Goal: Transaction & Acquisition: Purchase product/service

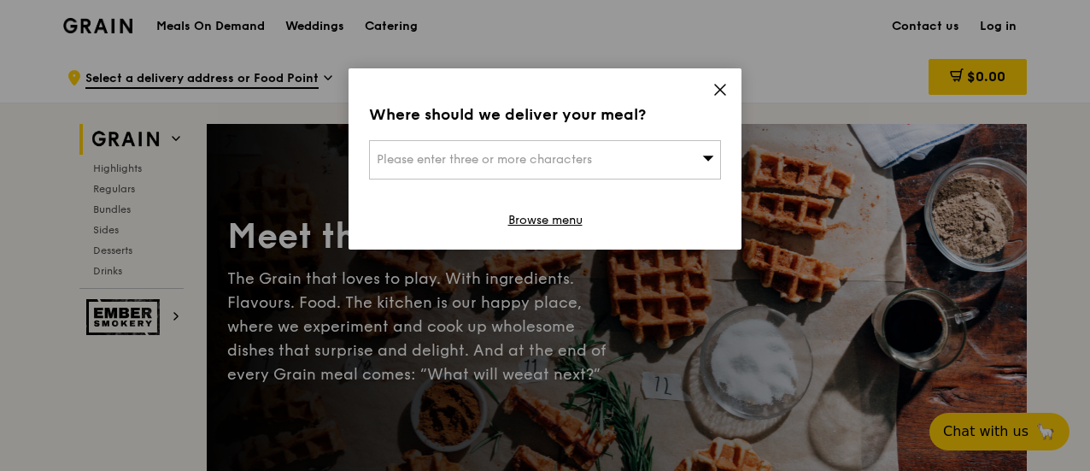
click at [661, 146] on div "Please enter three or more characters" at bounding box center [545, 159] width 352 height 39
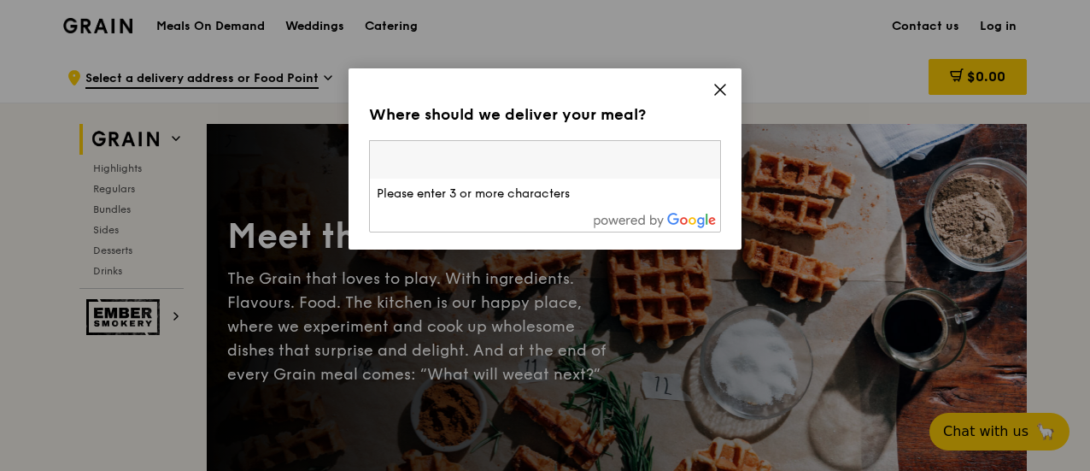
click at [734, 81] on div "Where should we deliver your meal? Please enter three or more characters Please…" at bounding box center [544, 158] width 393 height 181
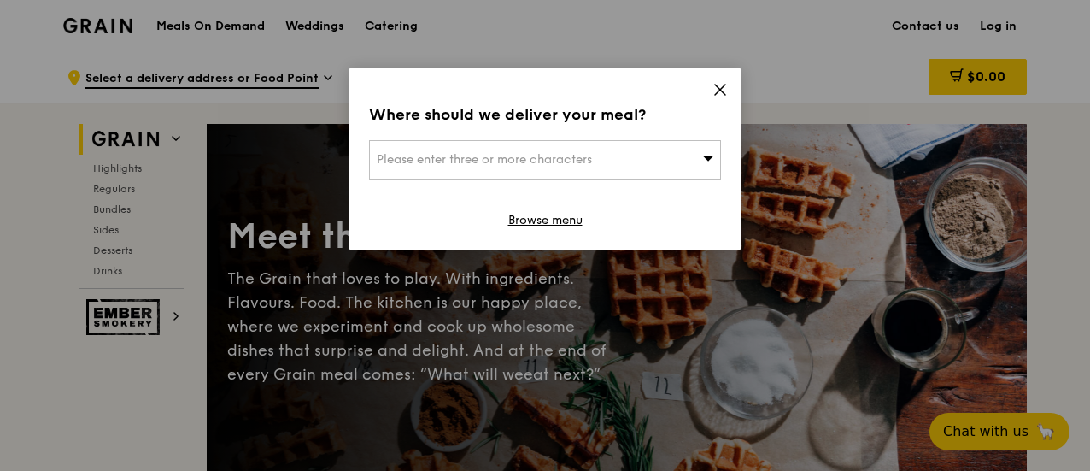
click at [721, 91] on icon at bounding box center [719, 89] width 15 height 15
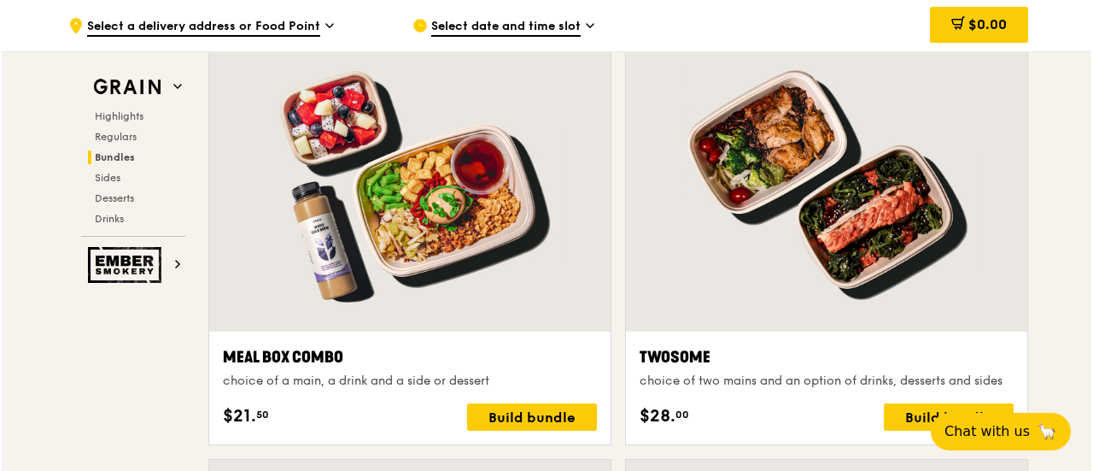
scroll to position [2547, 0]
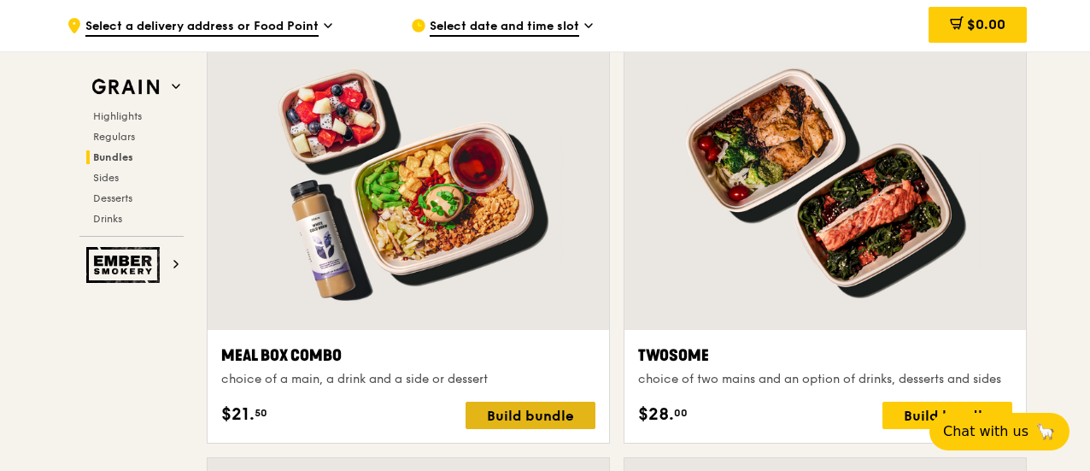
click at [535, 410] on div "Build bundle" at bounding box center [530, 414] width 130 height 27
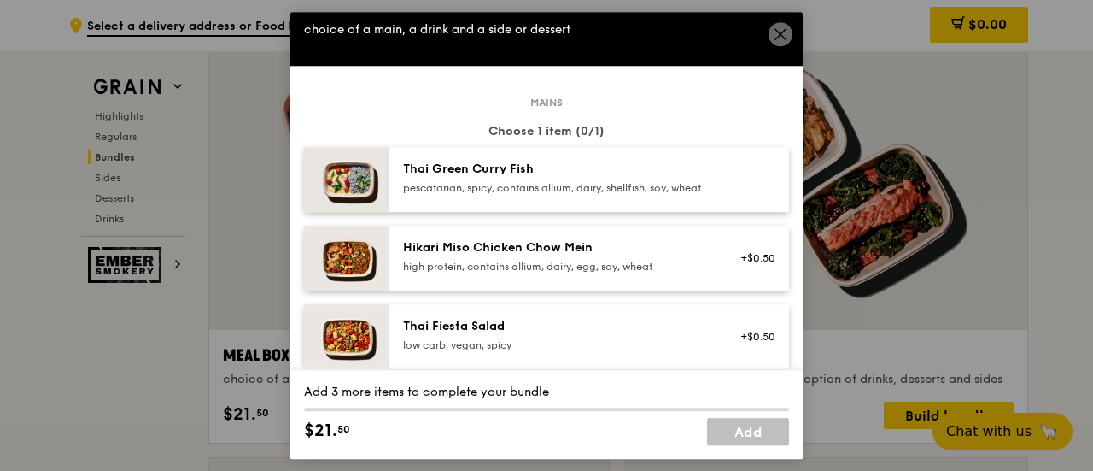
scroll to position [28, 0]
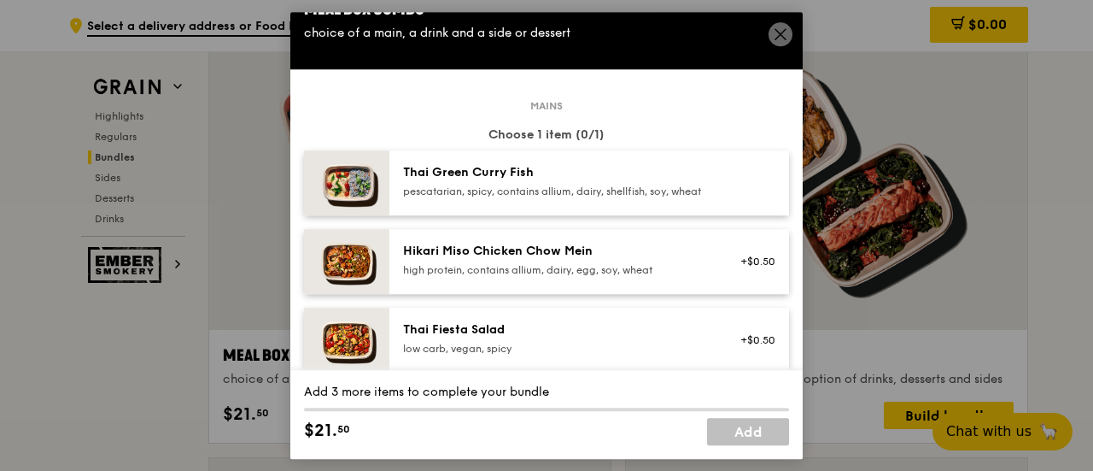
click at [608, 197] on div "pescatarian, spicy, contains allium, dairy, shellfish, soy, wheat" at bounding box center [556, 191] width 307 height 14
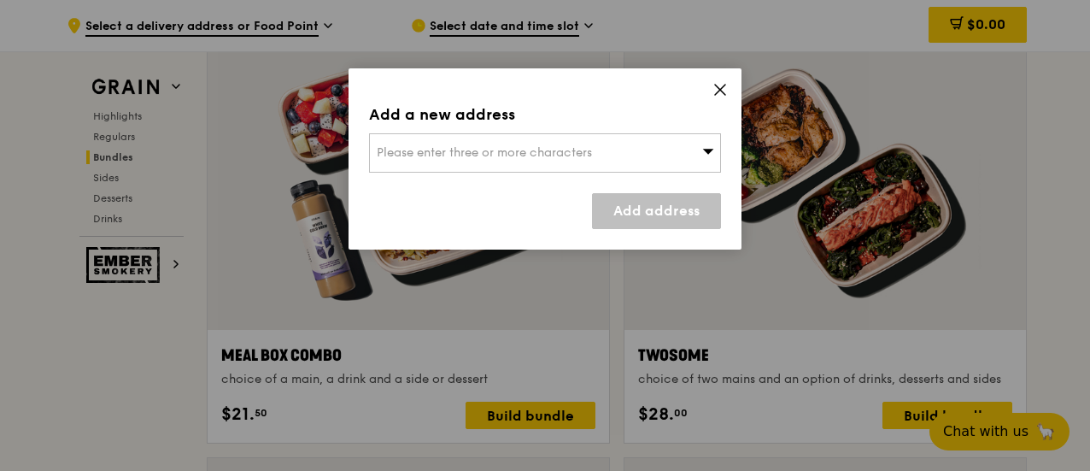
click at [511, 153] on span "Please enter three or more characters" at bounding box center [484, 152] width 215 height 15
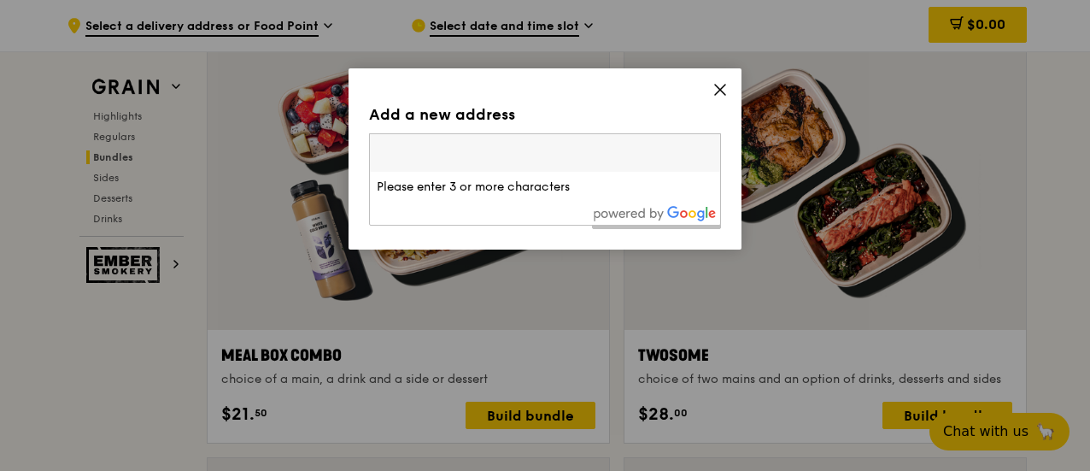
click at [573, 159] on input "search" at bounding box center [545, 153] width 350 height 38
click at [719, 90] on icon at bounding box center [720, 90] width 10 height 10
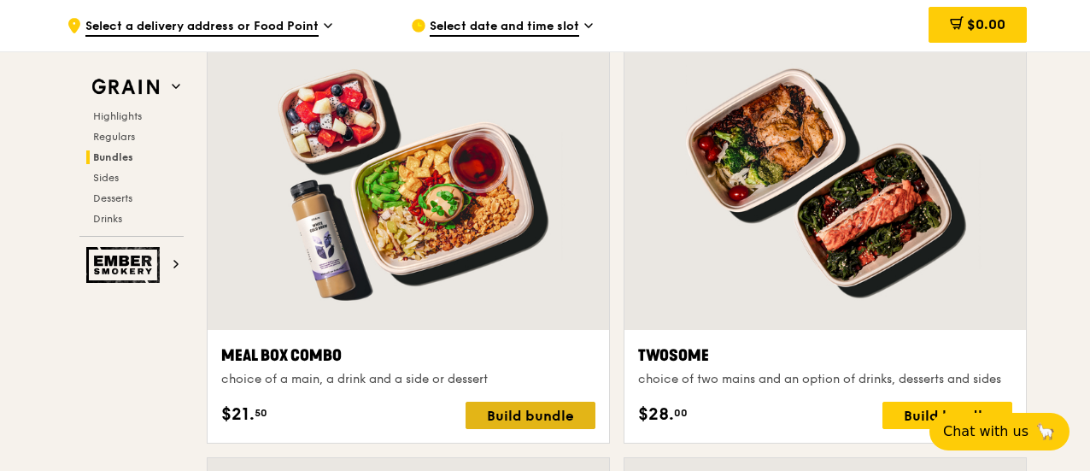
click at [587, 418] on div "Build bundle" at bounding box center [530, 414] width 130 height 27
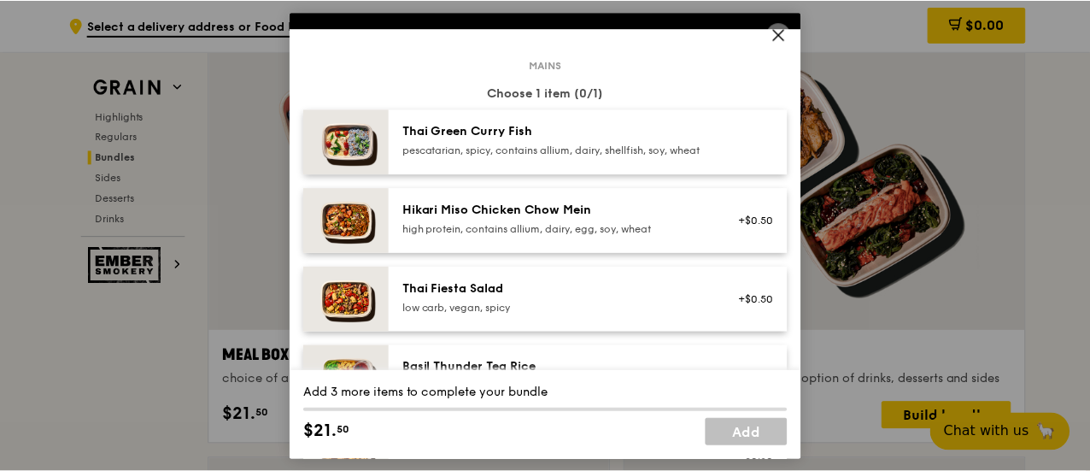
scroll to position [0, 0]
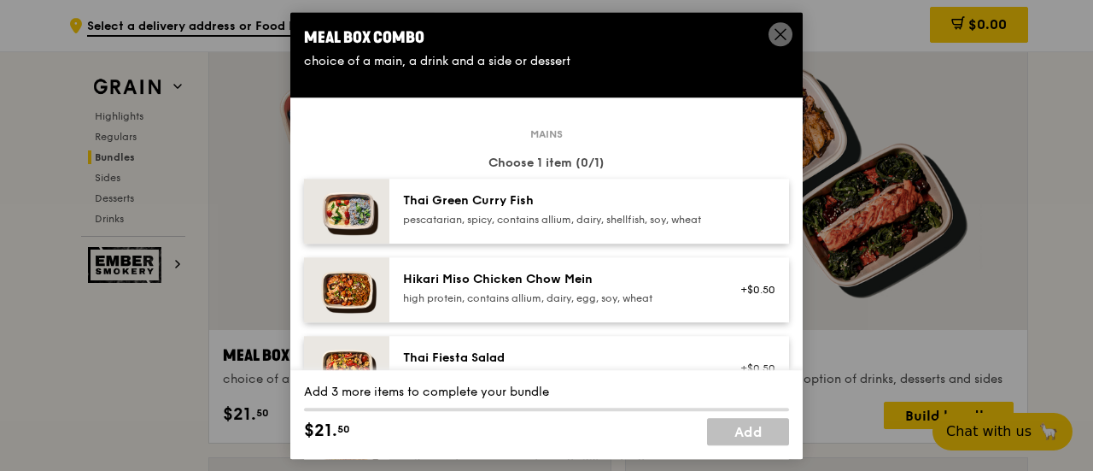
click at [781, 26] on icon at bounding box center [780, 33] width 15 height 15
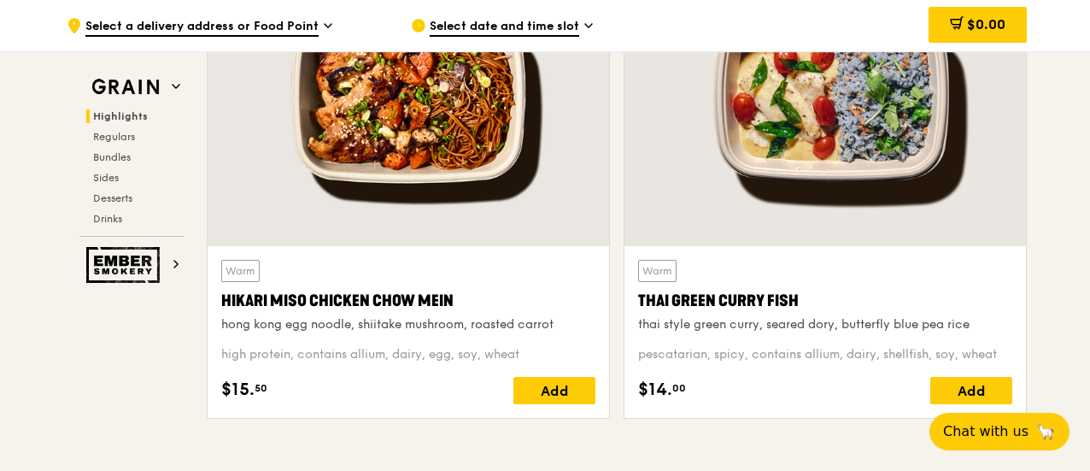
scroll to position [681, 0]
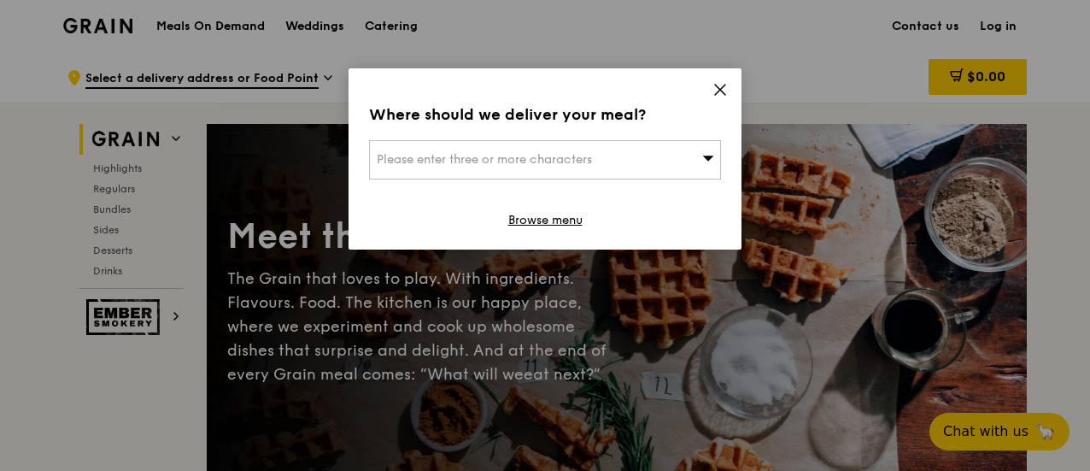
click at [722, 90] on icon at bounding box center [719, 89] width 15 height 15
